Goal: Navigation & Orientation: Go to known website

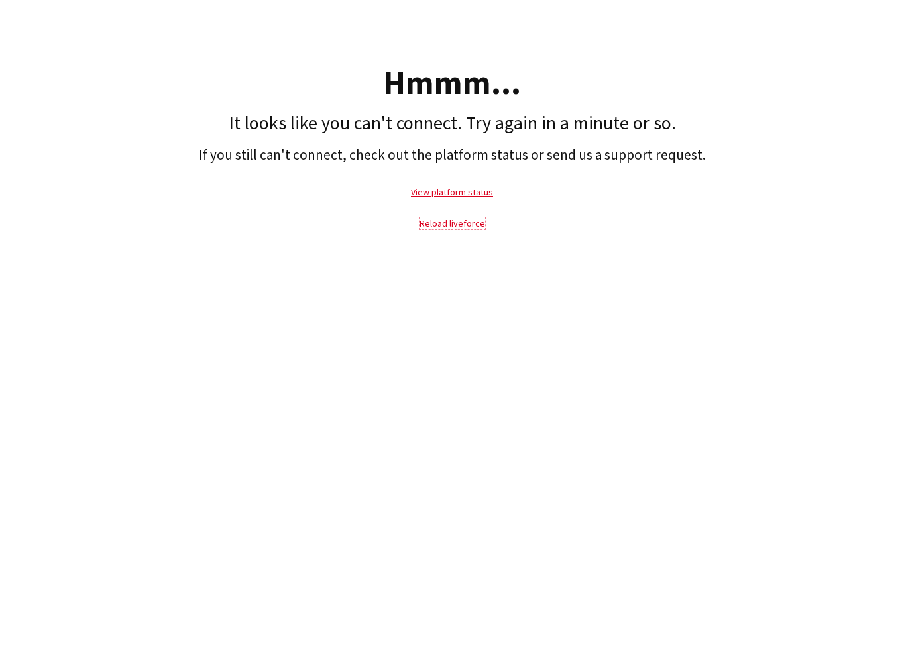
click at [452, 225] on link "Reload liveforce" at bounding box center [452, 223] width 66 height 12
